Goal: Check status: Check status

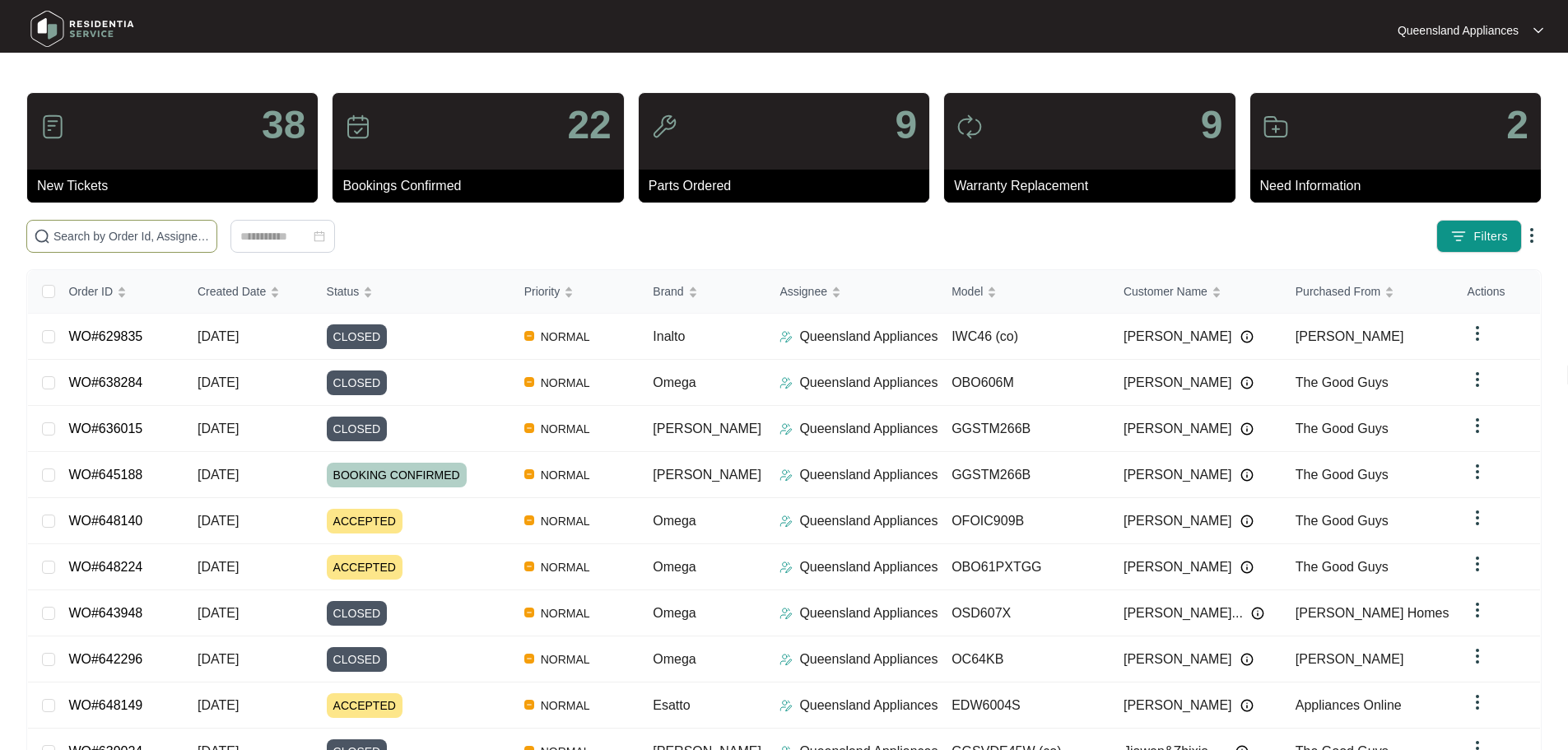
click at [218, 223] on span at bounding box center [122, 236] width 191 height 33
paste input "640075"
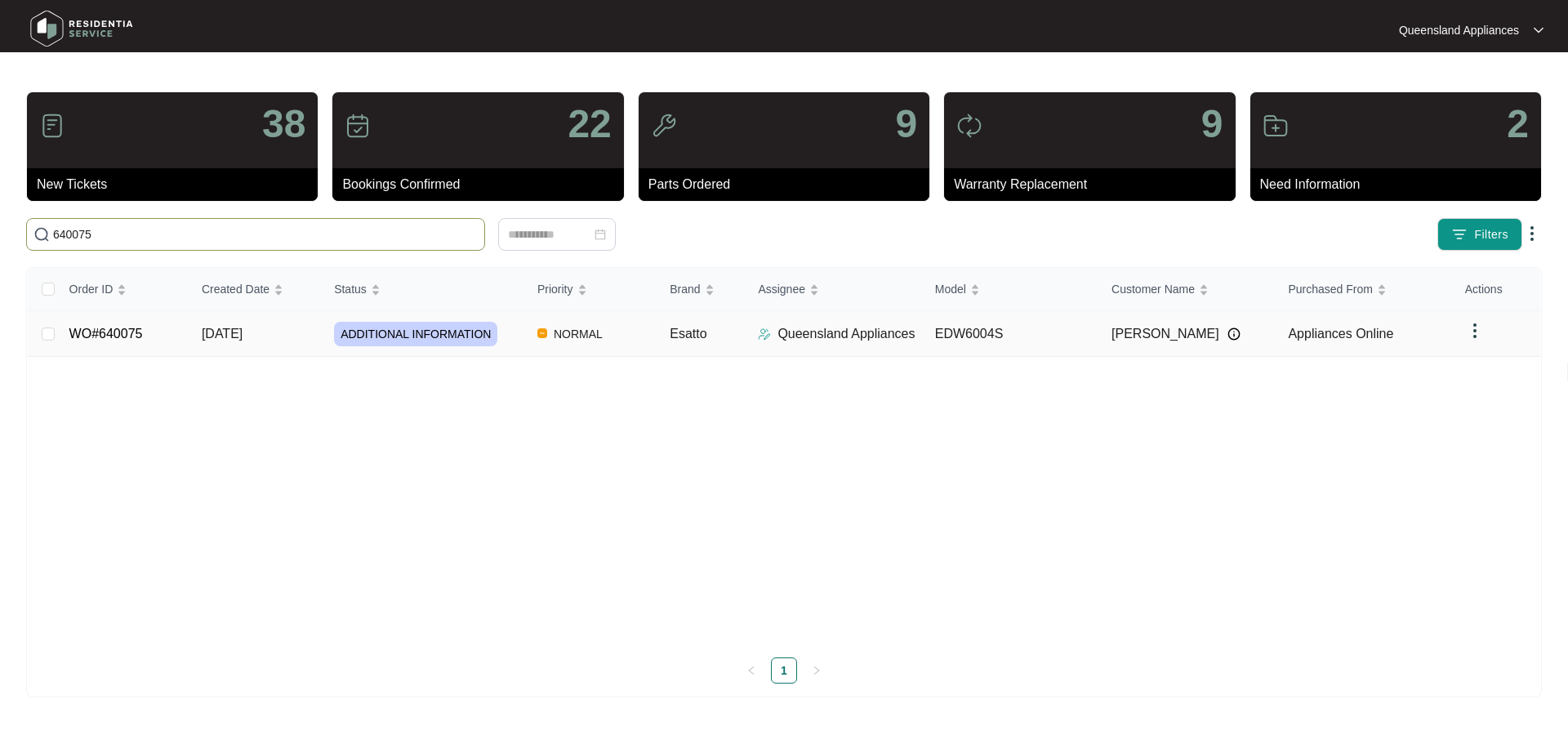
type input "640075"
click at [458, 342] on span "ADDITIONAL INFORMATION" at bounding box center [416, 334] width 164 height 25
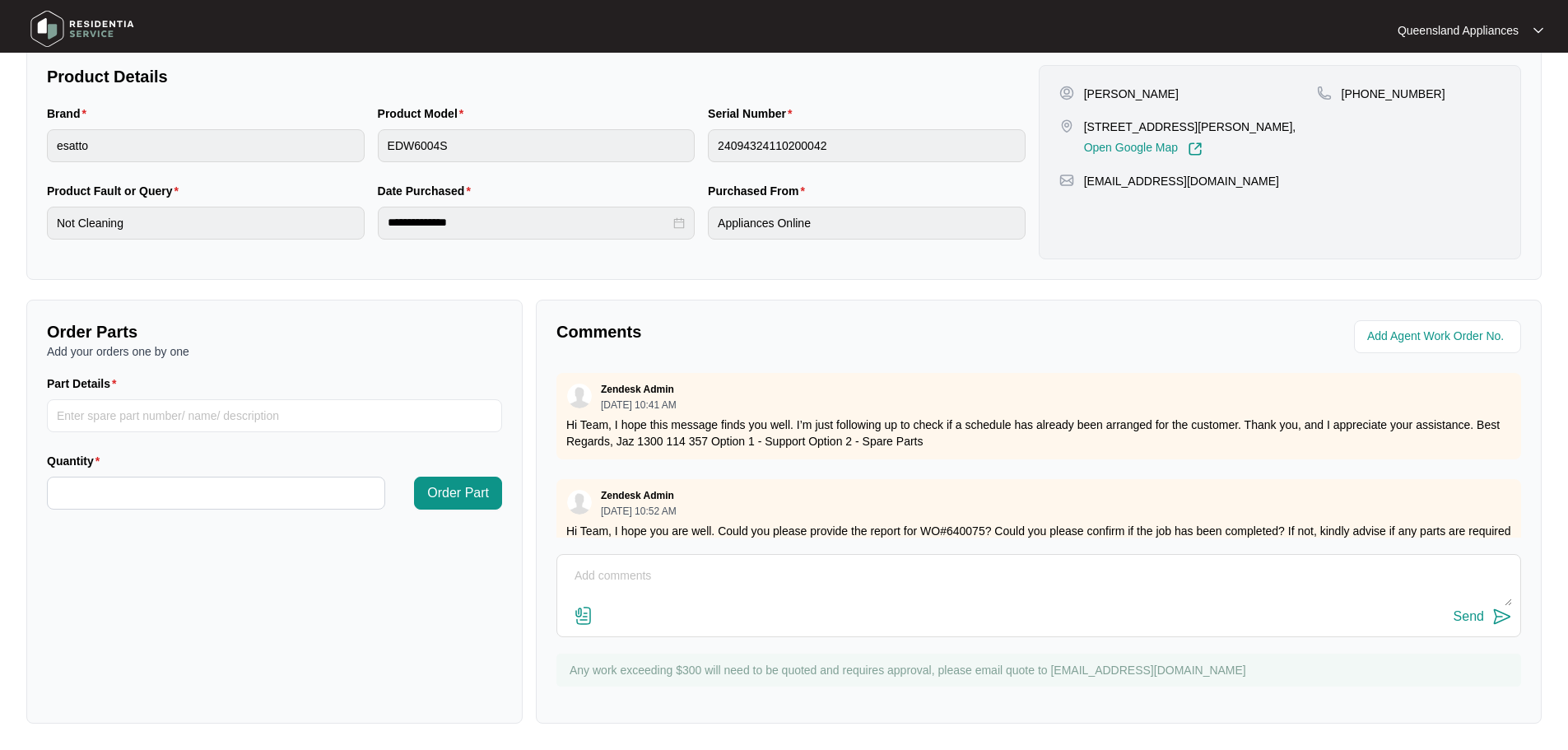
scroll to position [163, 0]
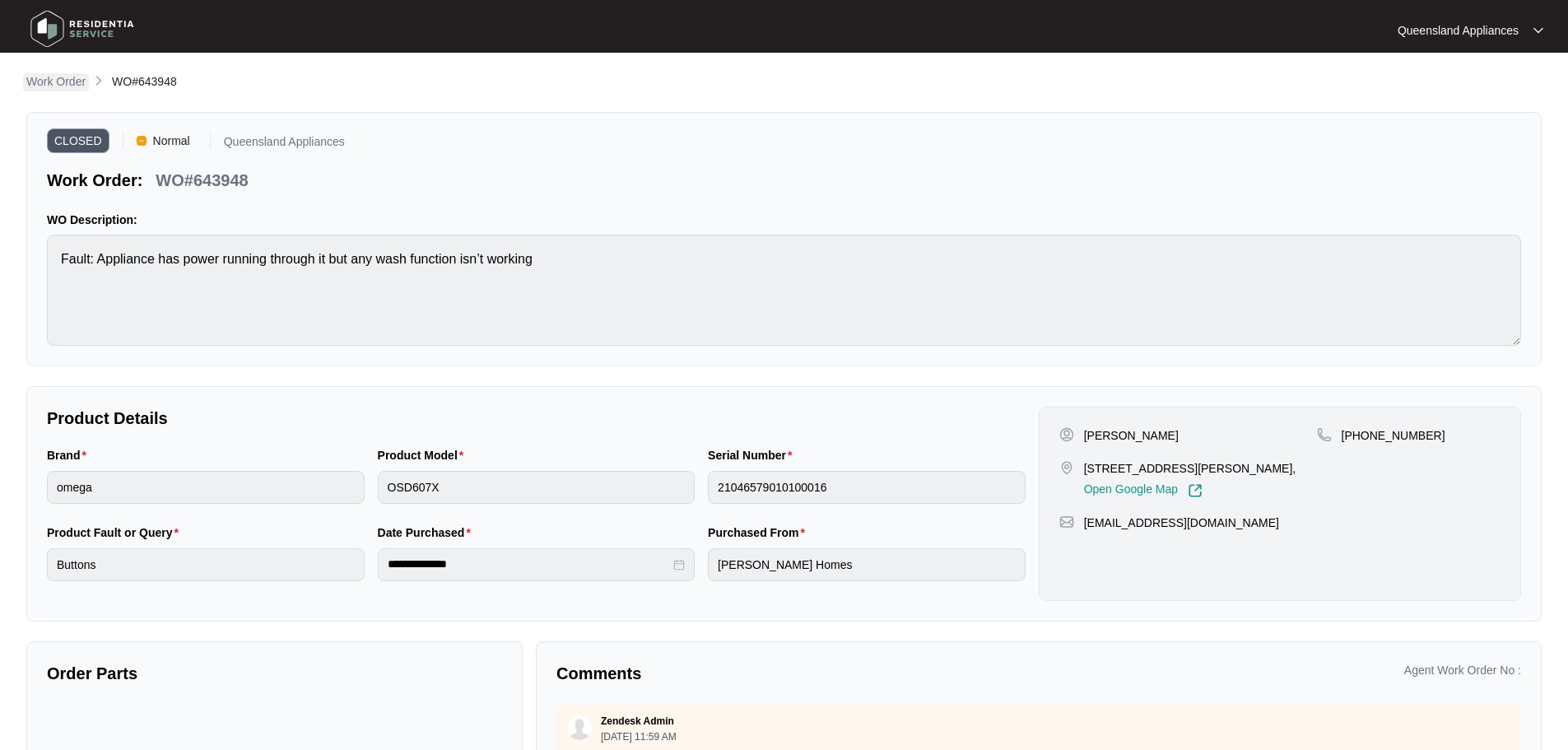
click at [64, 75] on p "Work Order" at bounding box center [56, 81] width 59 height 16
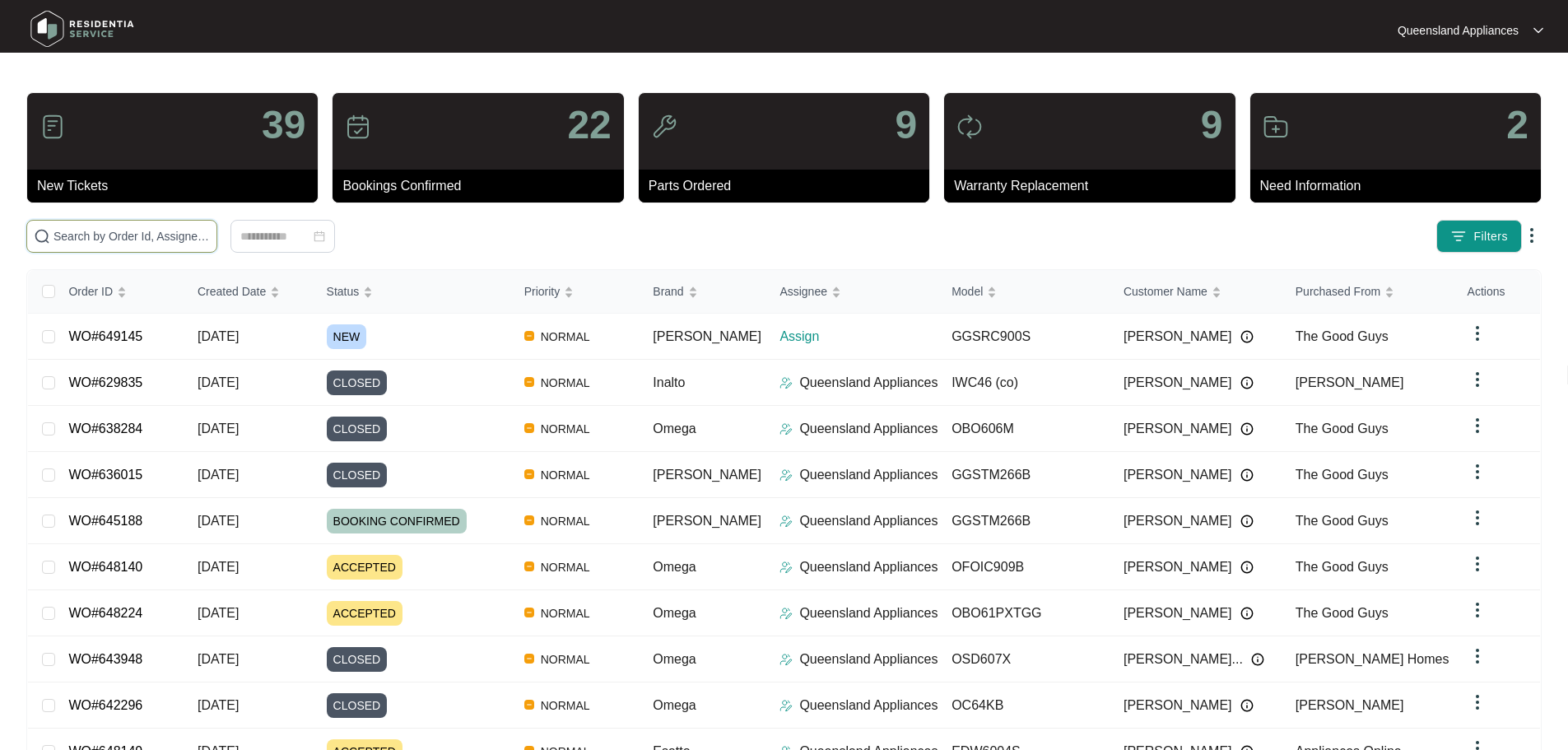
click at [189, 241] on input "text" at bounding box center [132, 236] width 157 height 18
paste input "647004"
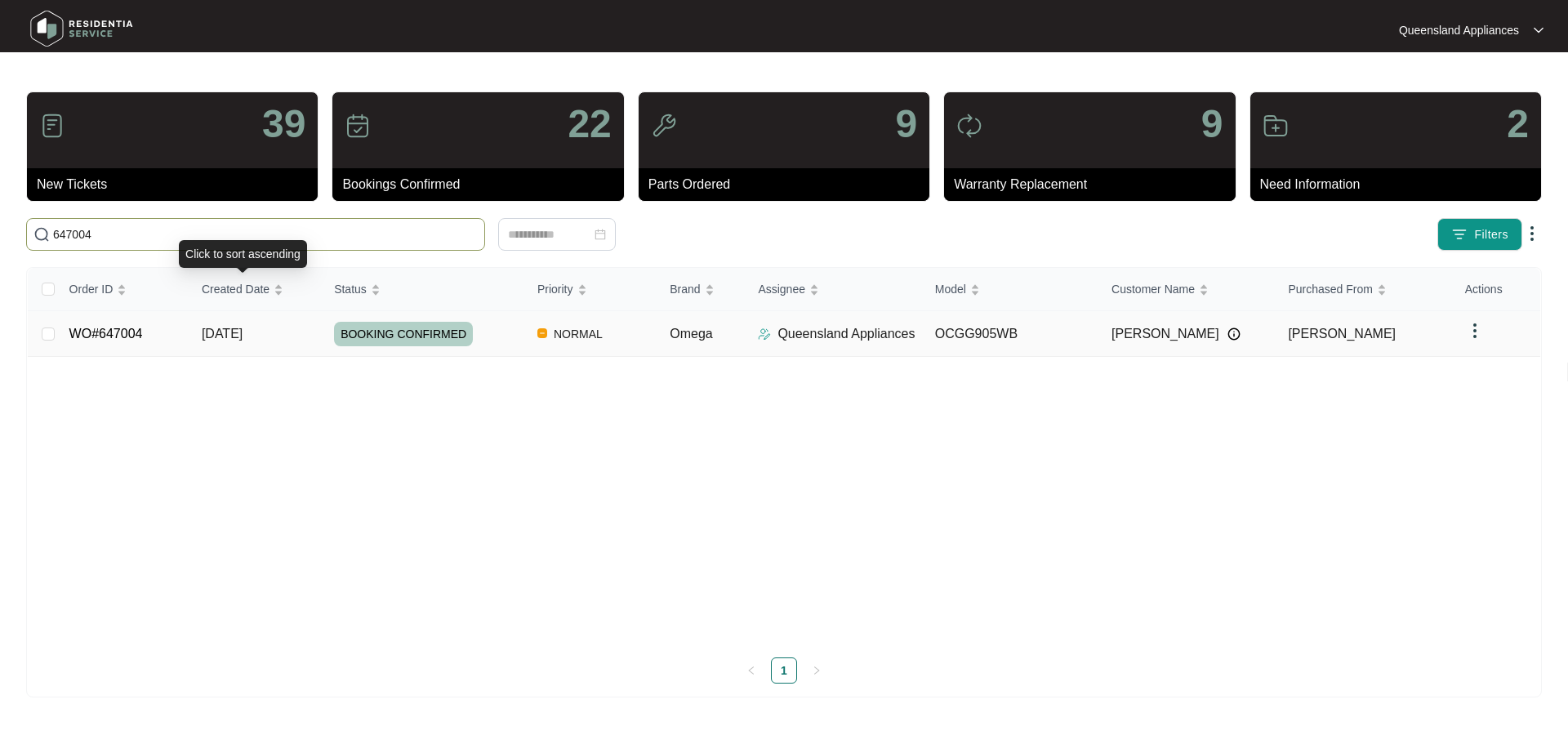
type input "647004"
click at [223, 329] on span "01/10/2025" at bounding box center [222, 333] width 41 height 14
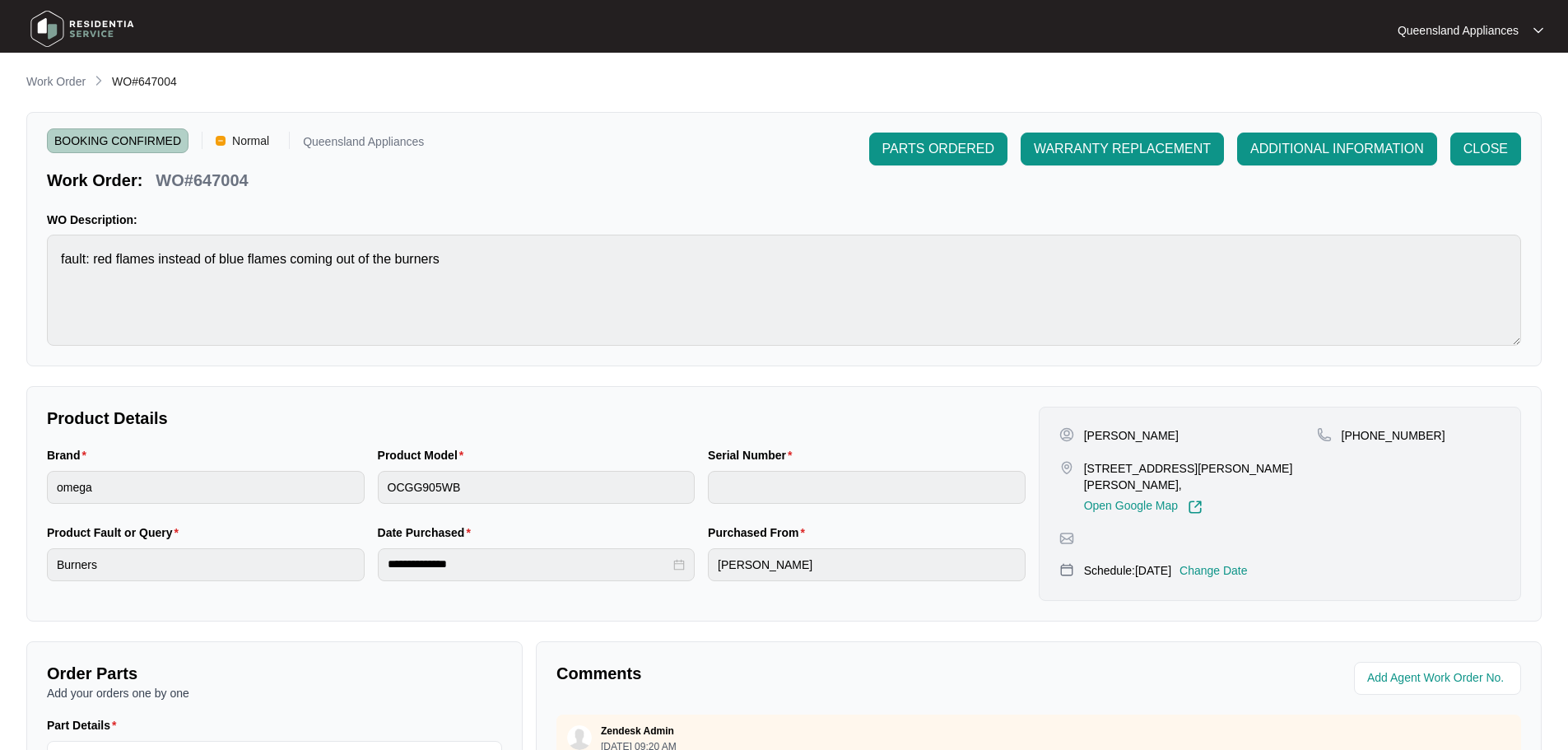
scroll to position [329, 0]
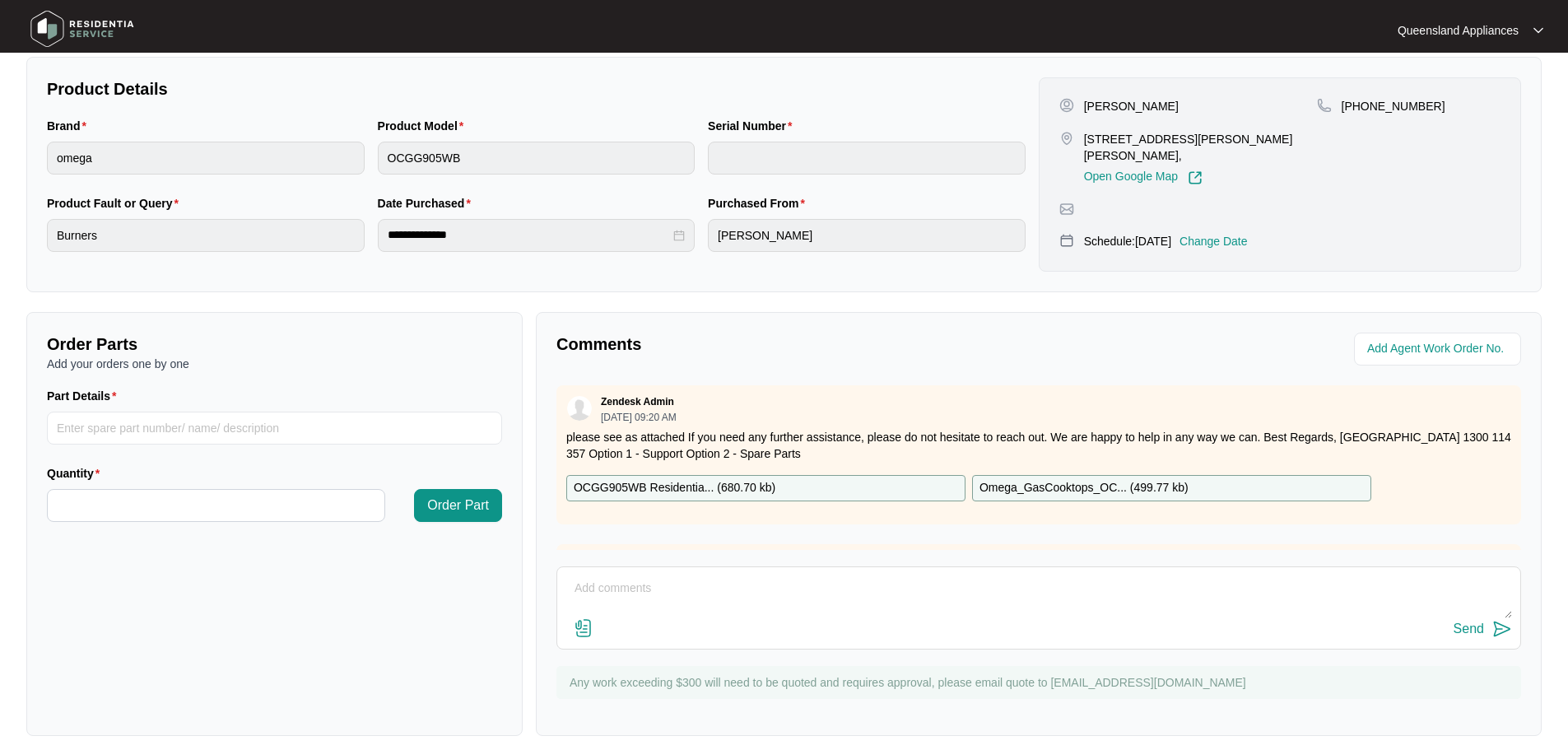
click at [809, 583] on textarea at bounding box center [1039, 596] width 947 height 43
paste textarea "Called to Cooktop Red flames instead of blue flames coming out of the burners. …"
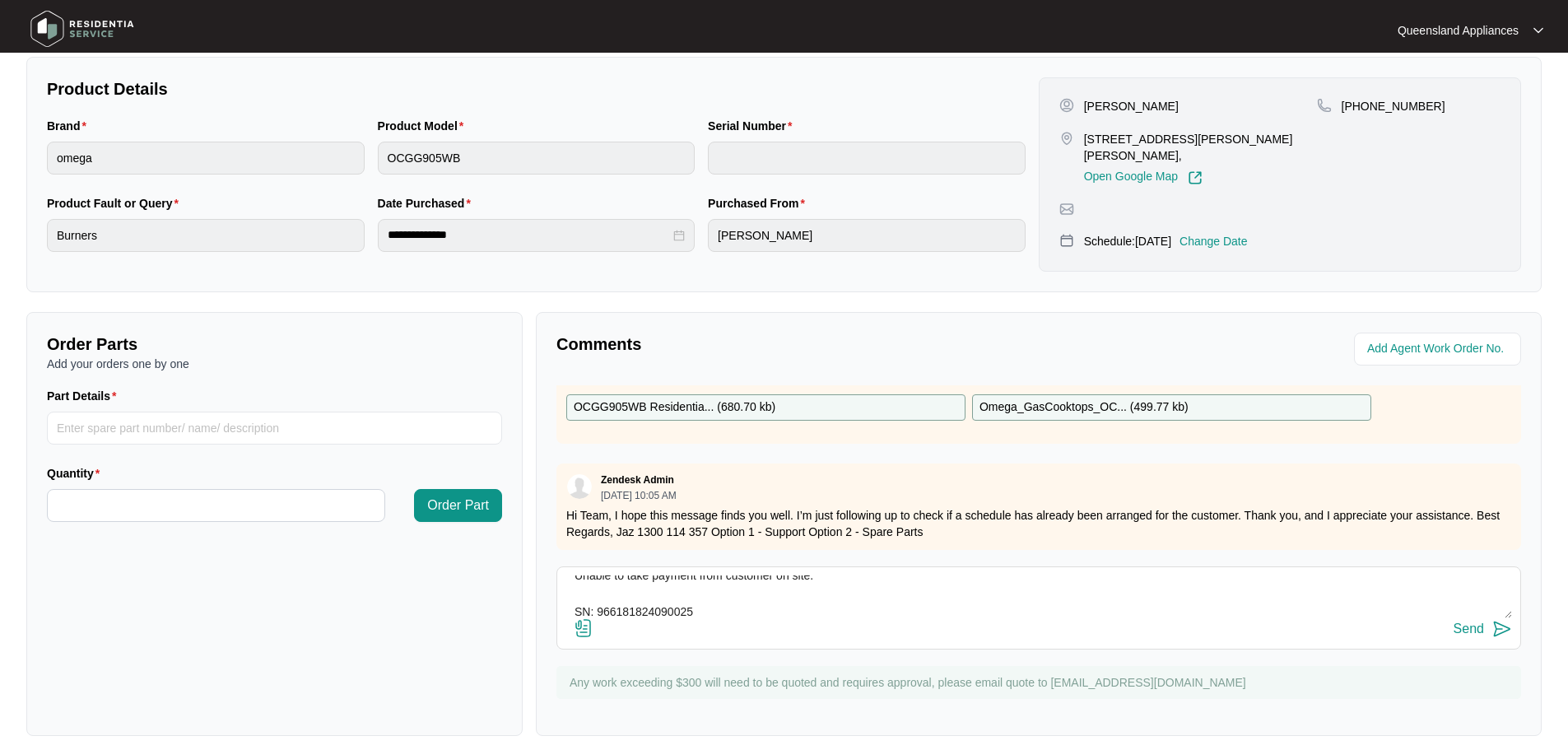
scroll to position [343, 0]
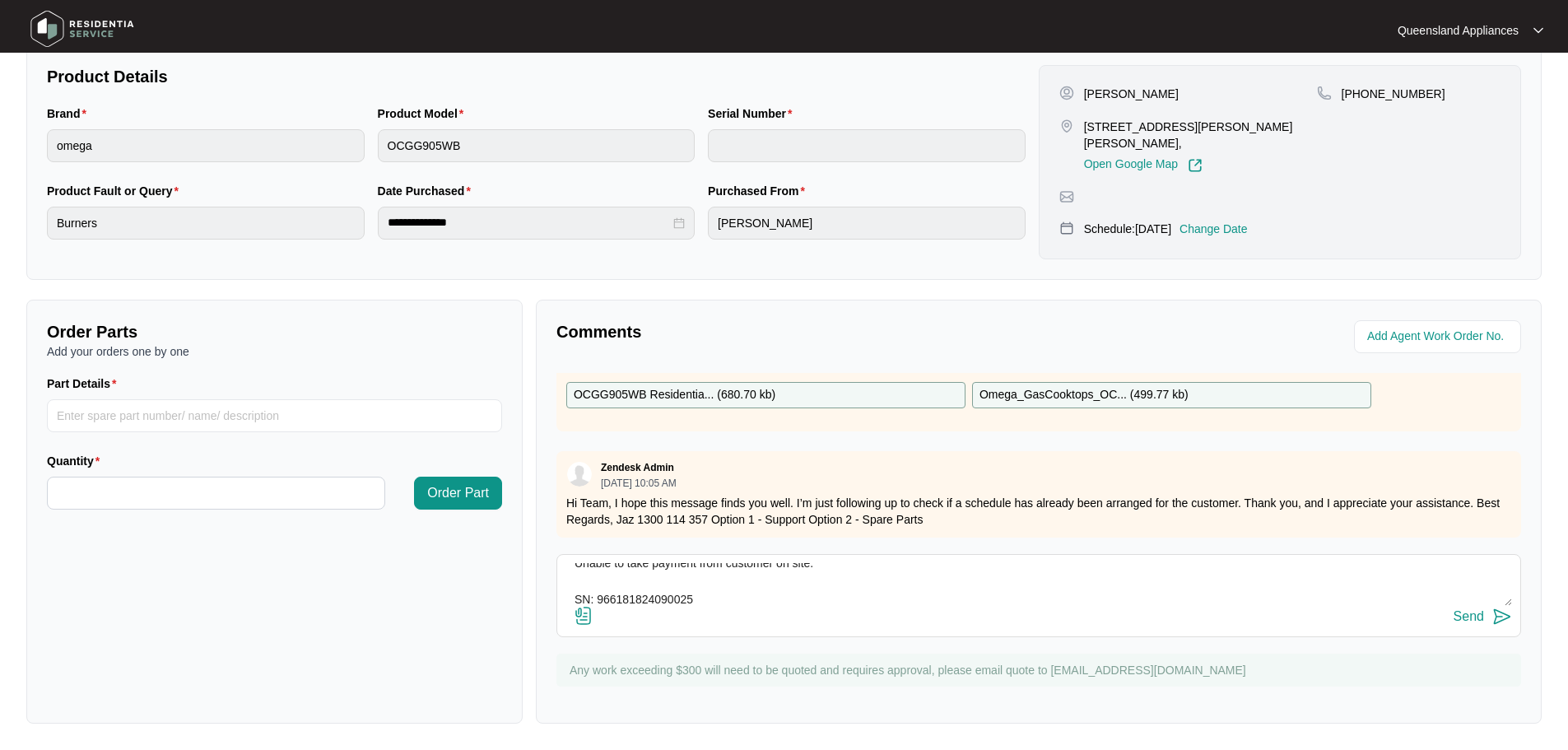
type textarea "Called to Cooktop Red flames instead of blue flames coming out of the burners. …"
click at [1489, 617] on button "Send" at bounding box center [1482, 616] width 58 height 22
